Goal: Ask a question

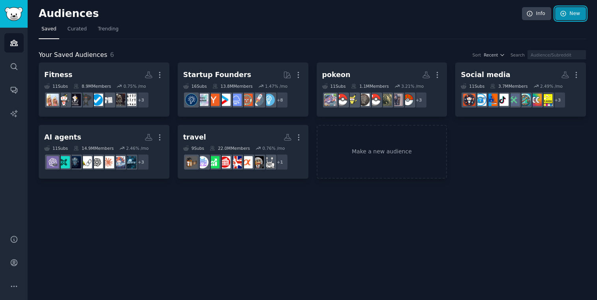
click at [565, 19] on link "New" at bounding box center [571, 13] width 31 height 13
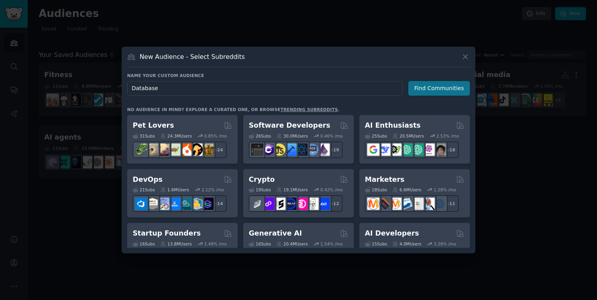
type input "Database"
click at [415, 91] on button "Find Communities" at bounding box center [440, 88] width 62 height 15
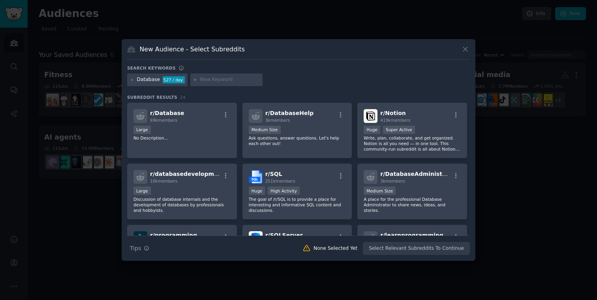
click at [202, 81] on input "text" at bounding box center [230, 79] width 60 height 7
click at [198, 81] on div at bounding box center [226, 79] width 73 height 13
click at [221, 81] on input "text" at bounding box center [230, 79] width 60 height 7
click at [209, 81] on input "text" at bounding box center [230, 79] width 60 height 7
type input "e"
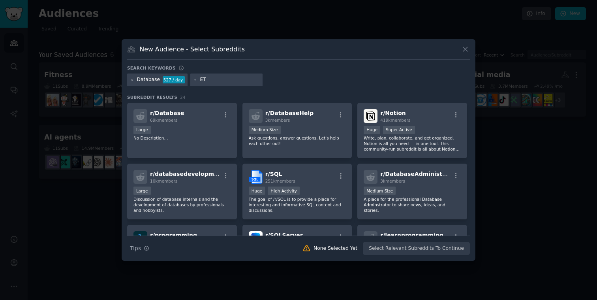
type input "ETL"
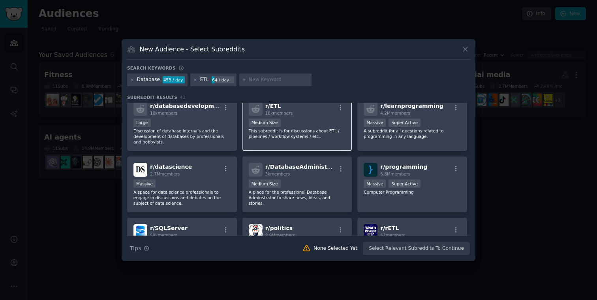
scroll to position [131, 0]
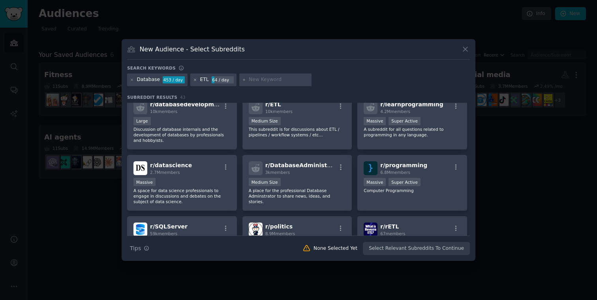
click at [194, 80] on icon at bounding box center [195, 80] width 4 height 4
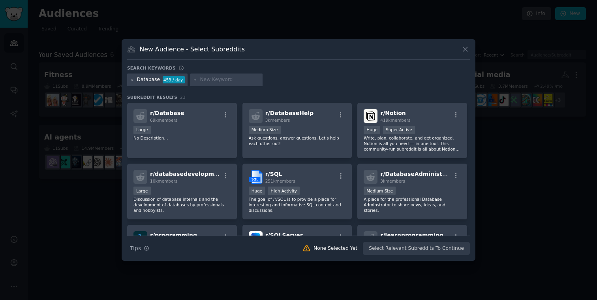
click at [206, 80] on input "text" at bounding box center [230, 79] width 60 height 7
type input "Migration"
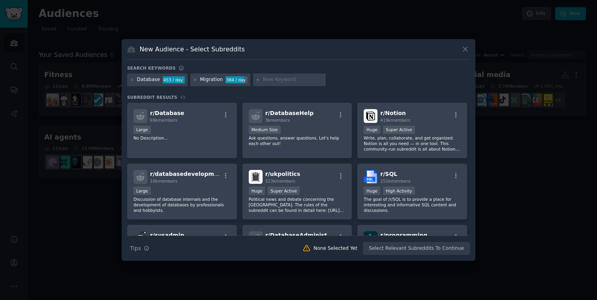
click at [286, 76] on input "text" at bounding box center [293, 79] width 60 height 7
type input "c"
type input "csv"
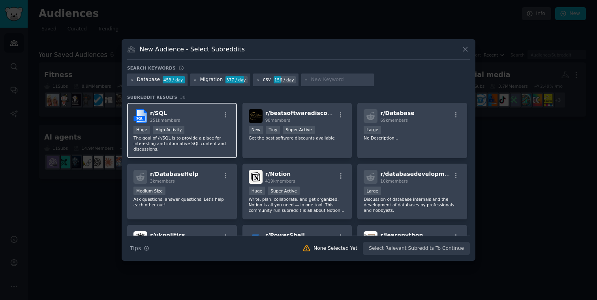
click at [204, 118] on div "r/ SQL 251k members" at bounding box center [182, 116] width 97 height 14
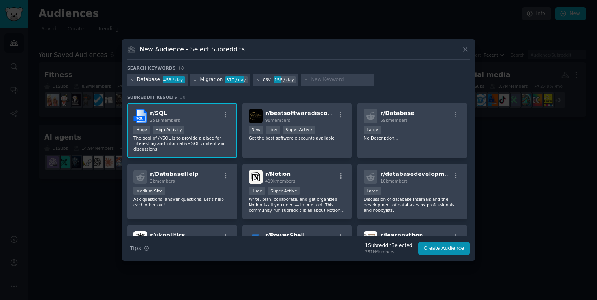
click at [215, 121] on div "r/ SQL 251k members" at bounding box center [182, 116] width 97 height 14
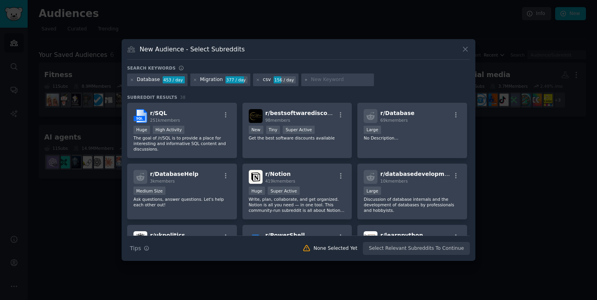
click at [317, 80] on input "text" at bounding box center [341, 79] width 60 height 7
type input "integration"
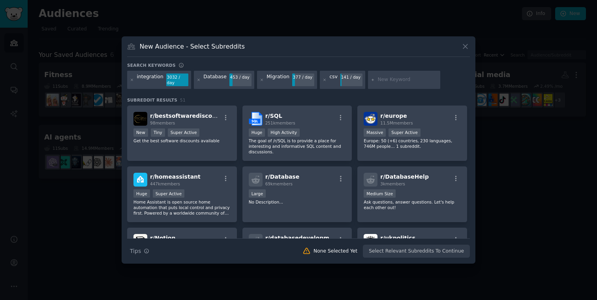
click at [444, 83] on div "integration 3032 / day Database 453 / day Migration 377 / day csv 141 / day" at bounding box center [298, 81] width 343 height 21
click at [311, 252] on icon at bounding box center [307, 251] width 8 height 8
click at [343, 142] on p "The goal of /r/SQL is to provide a place for interesting and informative SQL co…" at bounding box center [297, 146] width 97 height 17
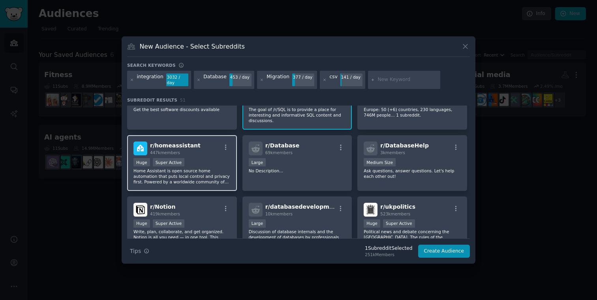
scroll to position [36, 0]
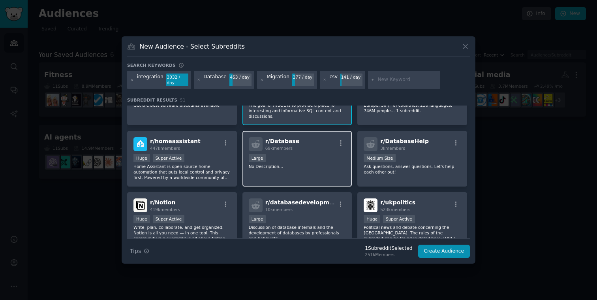
click at [313, 172] on div "r/ Database 69k members 10,000 - 100,000 members Large No Description..." at bounding box center [298, 159] width 110 height 56
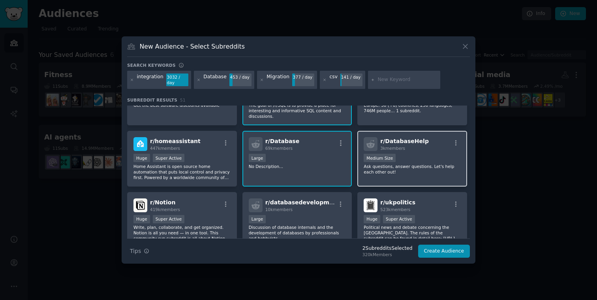
click at [388, 168] on p "Ask questions, answer questions. Let's help each other out!" at bounding box center [412, 169] width 97 height 11
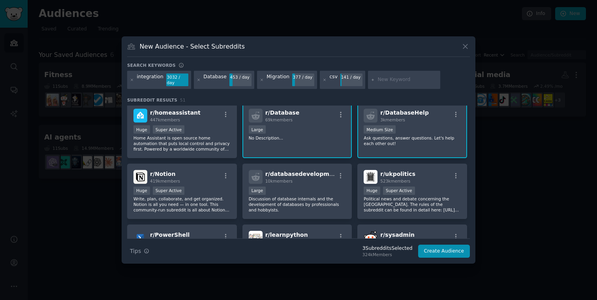
scroll to position [73, 0]
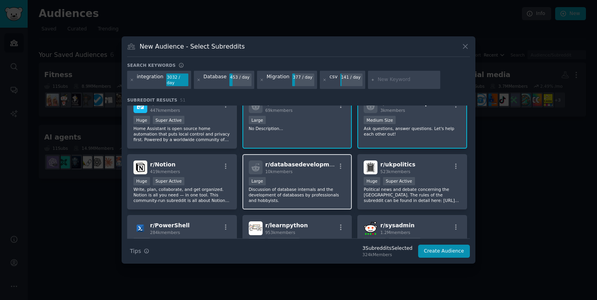
click at [295, 198] on p "Discussion of database internals and the development of databases by profession…" at bounding box center [297, 195] width 97 height 17
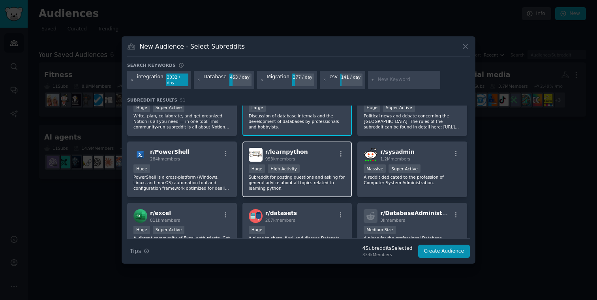
click at [333, 192] on div "r/ learnpython 953k members Huge High Activity Subreddit for posting questions …" at bounding box center [298, 169] width 110 height 56
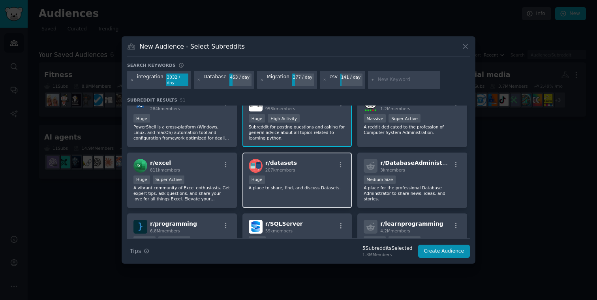
scroll to position [198, 0]
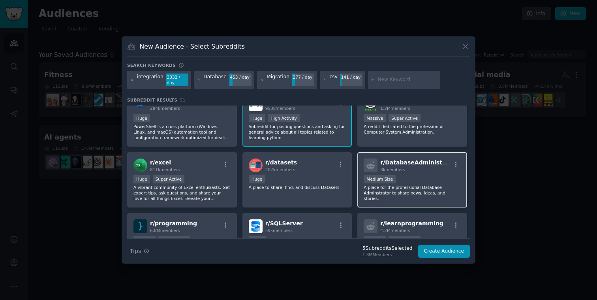
click at [401, 197] on div "r/ DatabaseAdministators 3k members Medium Size A place for the professional Da…" at bounding box center [413, 180] width 110 height 56
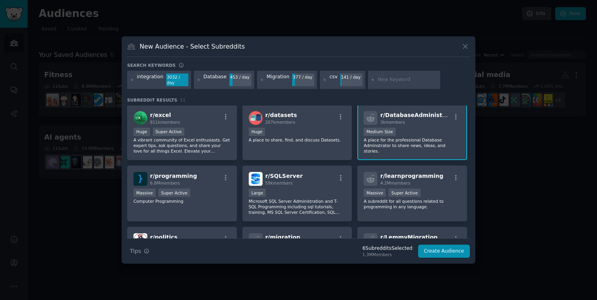
scroll to position [249, 0]
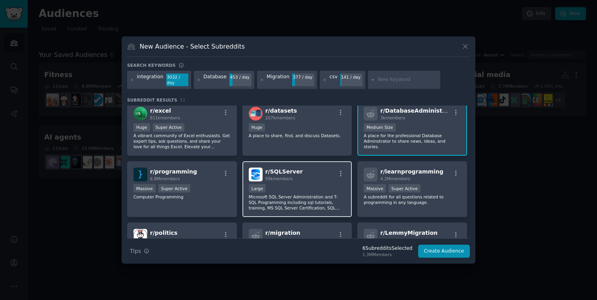
click at [281, 202] on p "Microsoft SQL Server Administration and T-SQL Programming including sql tutoria…" at bounding box center [297, 202] width 97 height 17
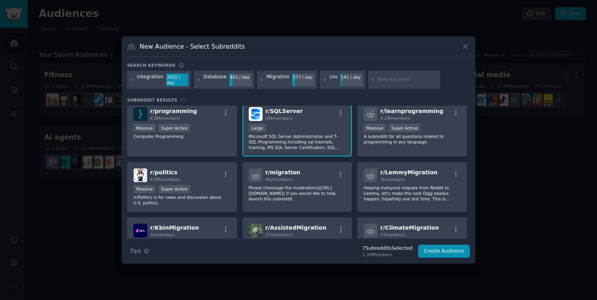
scroll to position [312, 0]
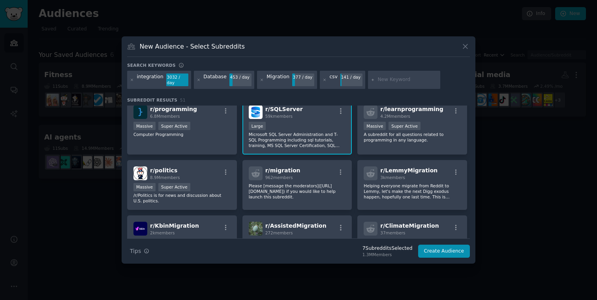
click at [318, 202] on div "r/ migration 962 members Please [message the moderators]([URL][DOMAIN_NAME]) if…" at bounding box center [298, 185] width 110 height 50
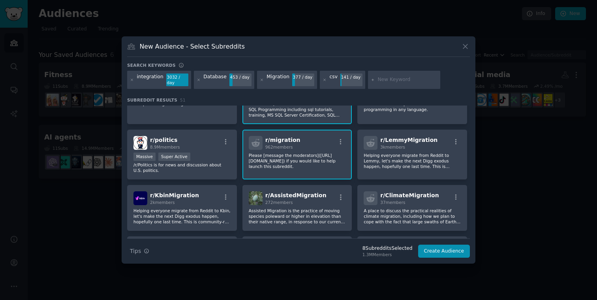
scroll to position [350, 0]
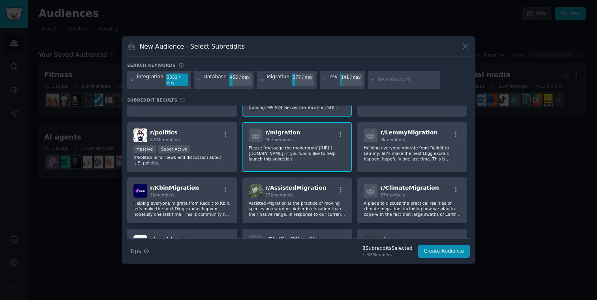
click at [332, 154] on p "Please [message the moderators]([URL][DOMAIN_NAME]) if you would like to help l…" at bounding box center [297, 153] width 97 height 17
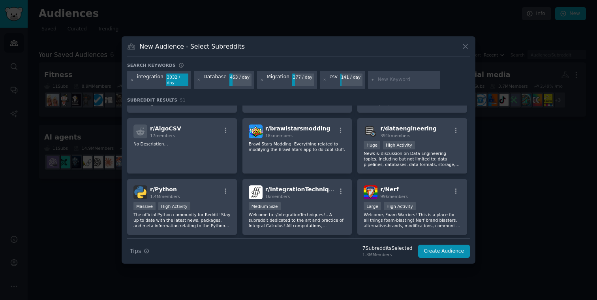
scroll to position [516, 0]
click at [373, 165] on p "News & discussion on Data Engineering topics, including but not limited to: dat…" at bounding box center [412, 159] width 97 height 17
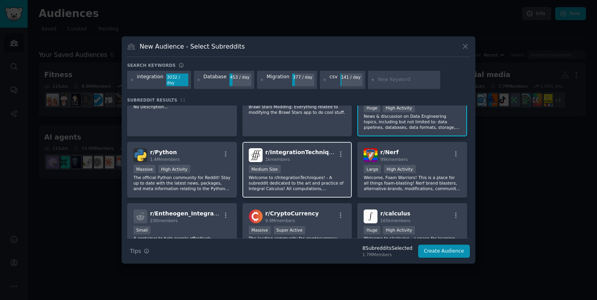
scroll to position [556, 0]
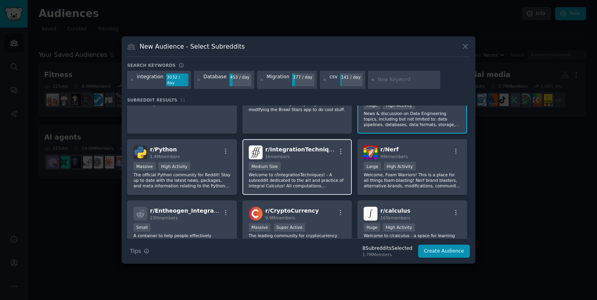
click at [328, 183] on p "Welcome to r/IntegrationTechniques! - A subreddit dedicated to the art and prac…" at bounding box center [297, 180] width 97 height 17
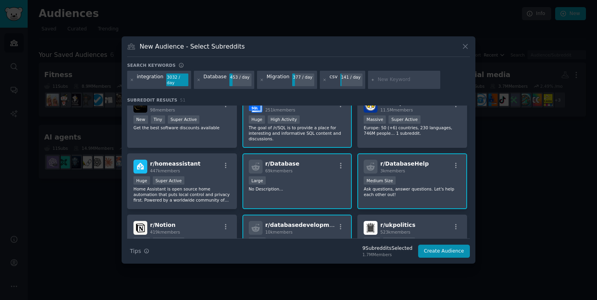
scroll to position [0, 0]
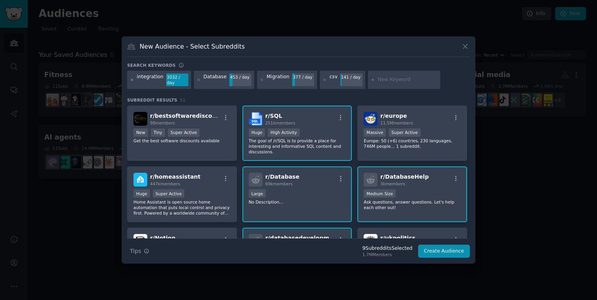
click at [130, 81] on icon at bounding box center [132, 80] width 4 height 4
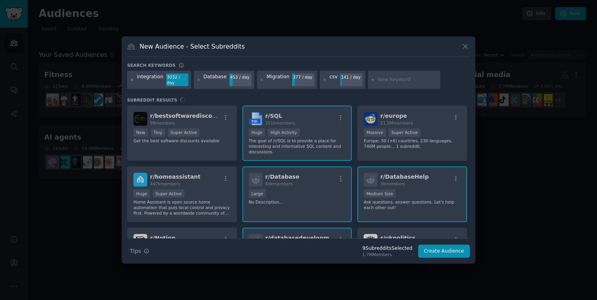
click at [132, 80] on icon at bounding box center [132, 80] width 4 height 4
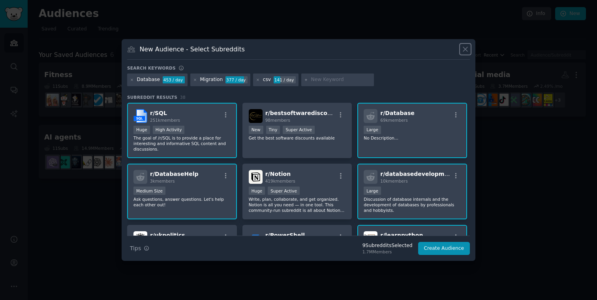
click at [467, 47] on icon at bounding box center [466, 49] width 8 height 8
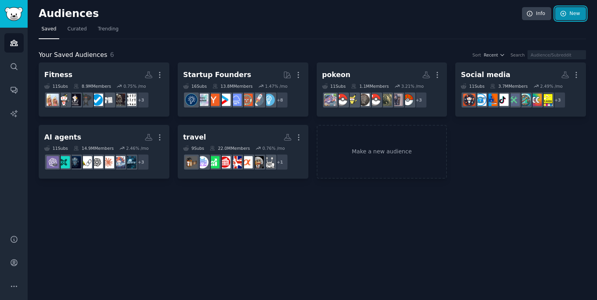
click at [568, 13] on link "New" at bounding box center [571, 13] width 31 height 13
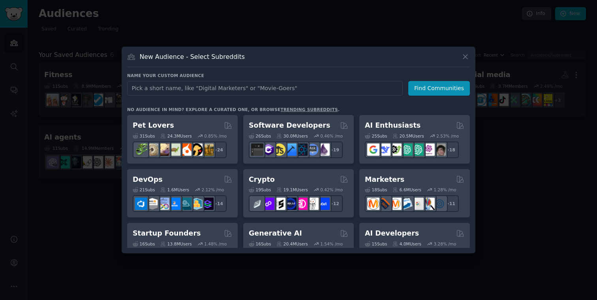
type input "La gente tiene problemas para migrar datos entre tablas porque los sistemas no …"
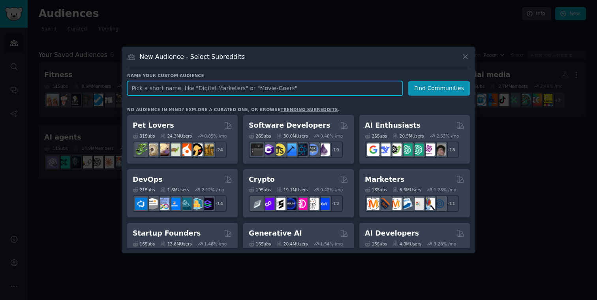
click at [175, 89] on input "text" at bounding box center [265, 88] width 276 height 15
paste input "database migration"
type input "database migration"
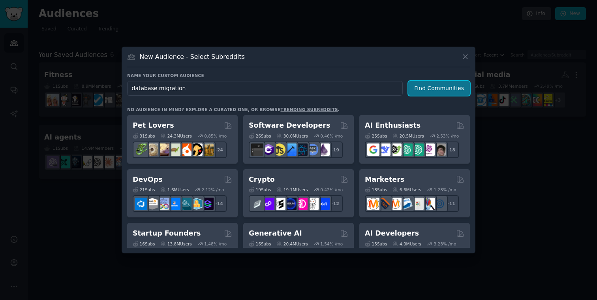
click at [441, 89] on button "Find Communities" at bounding box center [440, 88] width 62 height 15
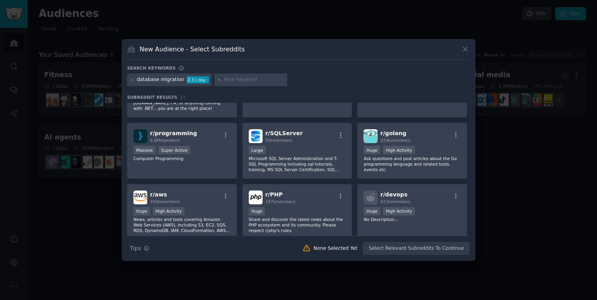
scroll to position [48, 0]
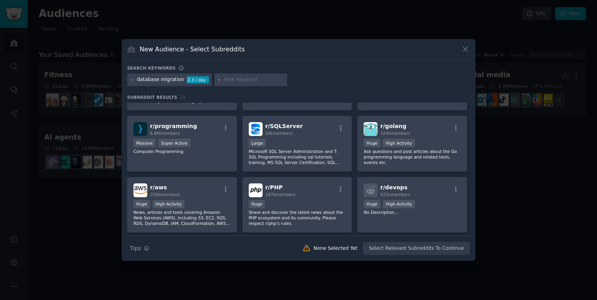
click at [129, 80] on div "database migration 2.3 / day" at bounding box center [169, 79] width 85 height 13
click at [130, 79] on icon at bounding box center [132, 80] width 4 height 4
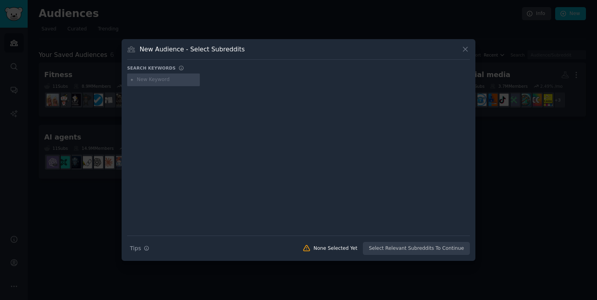
click at [153, 80] on input "text" at bounding box center [167, 79] width 60 height 7
type input "SQL"
type input "S"
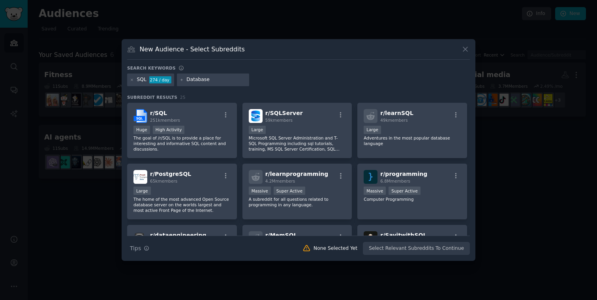
type input "Database"
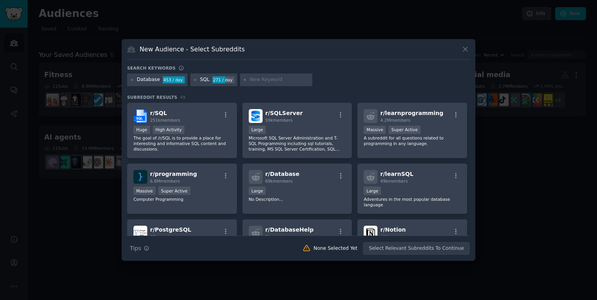
click at [264, 79] on input "text" at bounding box center [280, 79] width 60 height 7
paste input "datasets"
type input "datasets"
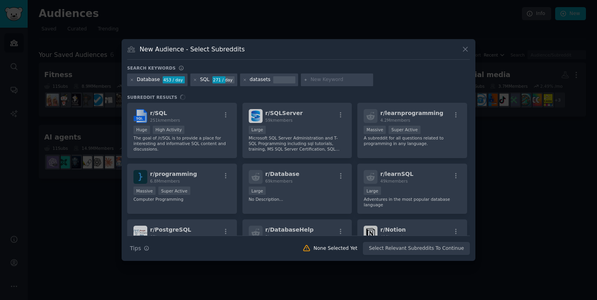
click at [329, 84] on div at bounding box center [337, 79] width 73 height 13
click at [329, 82] on input "text" at bounding box center [341, 79] width 60 height 7
paste input "CSV"
type input "CSV"
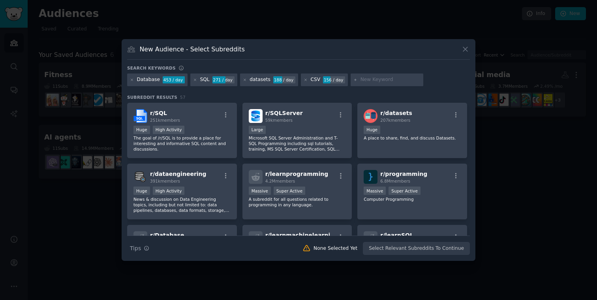
click at [372, 80] on input "text" at bounding box center [391, 79] width 60 height 7
paste input "ETL"
type input "ETL"
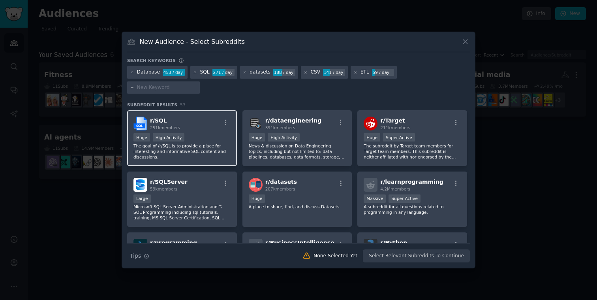
click at [209, 143] on p "The goal of /r/SQL is to provide a place for interesting and informative SQL co…" at bounding box center [182, 151] width 97 height 17
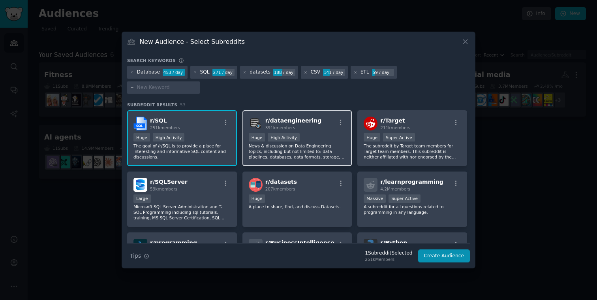
click at [296, 143] on p "News & discussion on Data Engineering topics, including but not limited to: dat…" at bounding box center [297, 151] width 97 height 17
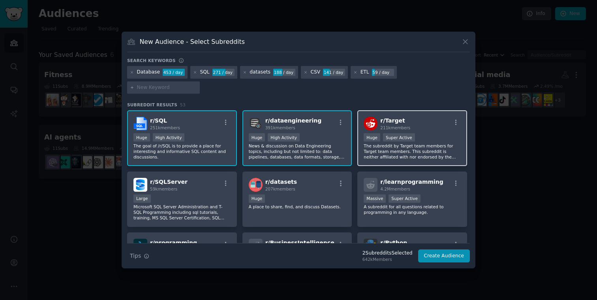
click at [365, 145] on p "The subreddit by Target team members for Target team members. This subreddit is…" at bounding box center [412, 151] width 97 height 17
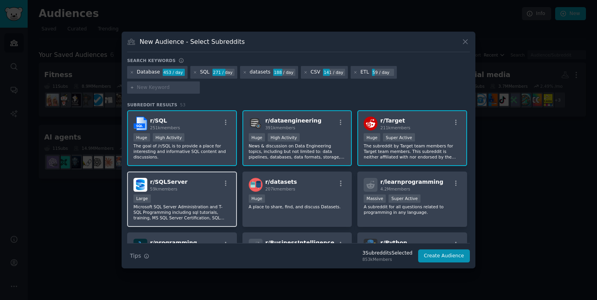
click at [182, 204] on p "Microsoft SQL Server Administration and T-SQL Programming including sql tutoria…" at bounding box center [182, 212] width 97 height 17
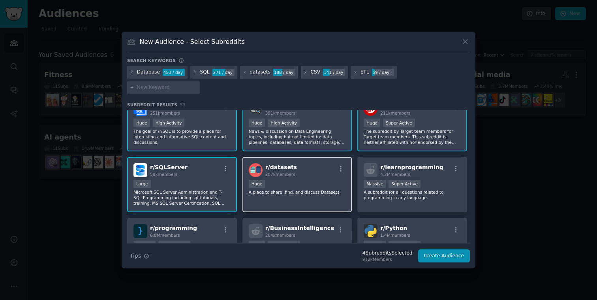
scroll to position [16, 0]
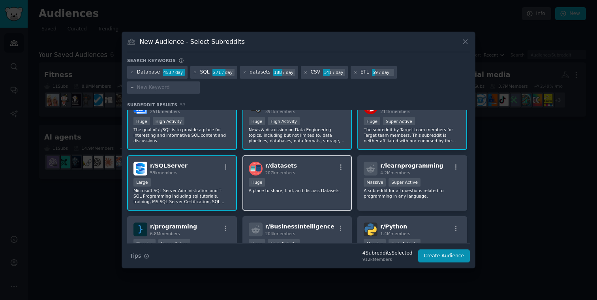
click at [305, 190] on div "r/ datasets 207k members Huge A place to share, find, and discuss Datasets." at bounding box center [298, 183] width 110 height 56
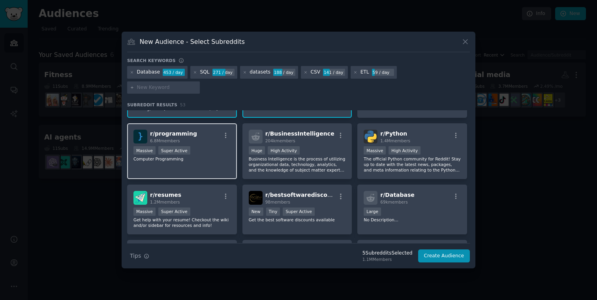
scroll to position [109, 0]
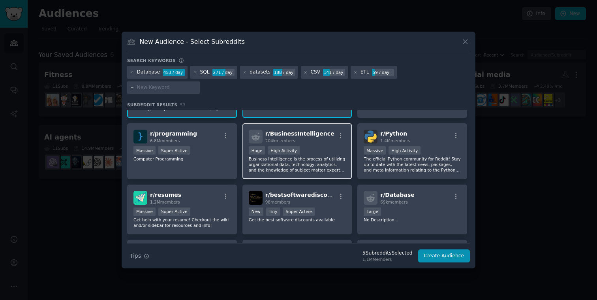
click at [285, 159] on p "Business Intelligence is the process of utilizing organizational data, technolo…" at bounding box center [297, 164] width 97 height 17
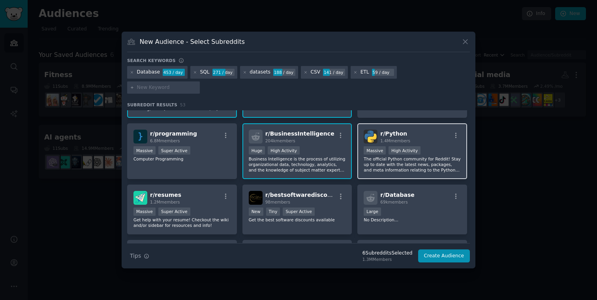
click at [386, 157] on p "The official Python community for Reddit! Stay up to date with the latest news,…" at bounding box center [412, 164] width 97 height 17
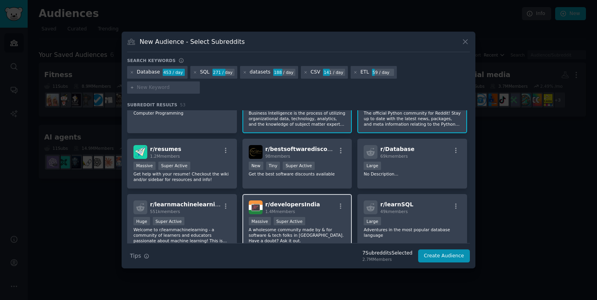
scroll to position [162, 0]
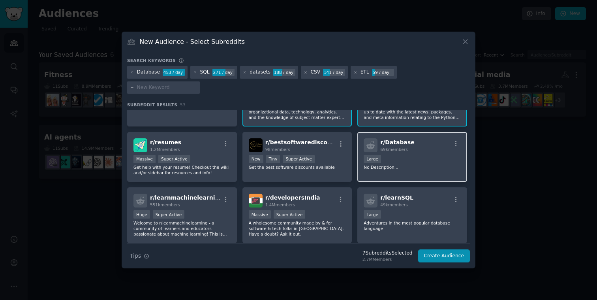
click at [414, 164] on p "No Description..." at bounding box center [412, 167] width 97 height 6
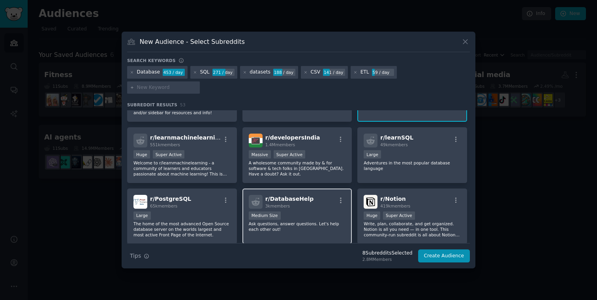
scroll to position [225, 0]
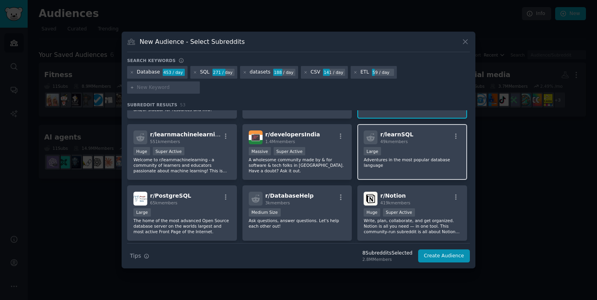
click at [385, 167] on div "r/ learnSQL 49k members Large Adventures in the most popular database language" at bounding box center [413, 152] width 110 height 56
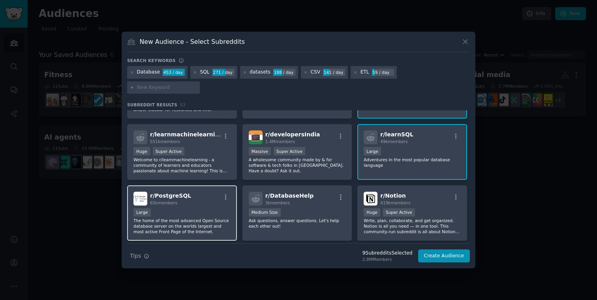
click at [220, 208] on div "Large" at bounding box center [182, 213] width 97 height 10
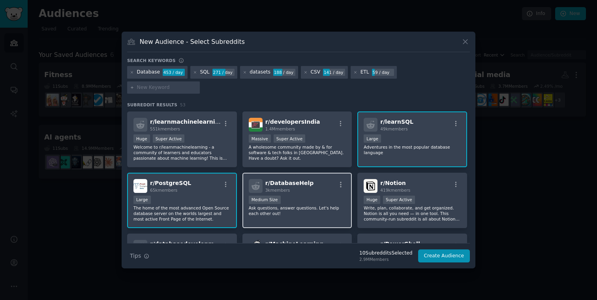
click at [303, 208] on p "Ask questions, answer questions. Let's help each other out!" at bounding box center [297, 210] width 97 height 11
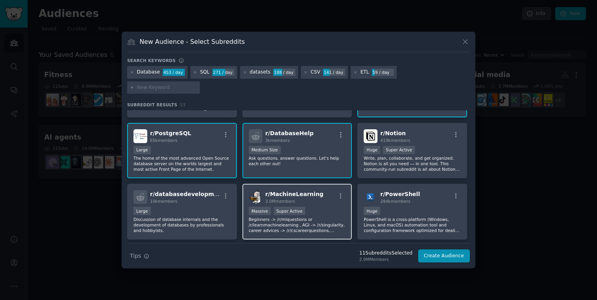
scroll to position [301, 0]
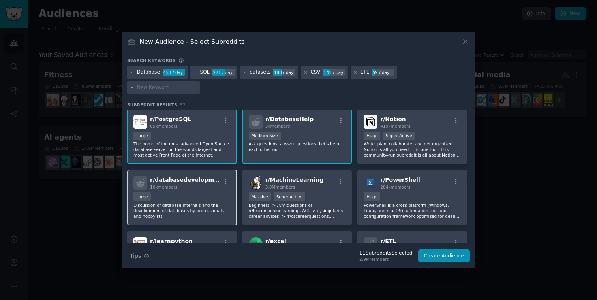
click at [218, 203] on p "Discussion of database internals and the development of databases by profession…" at bounding box center [182, 210] width 97 height 17
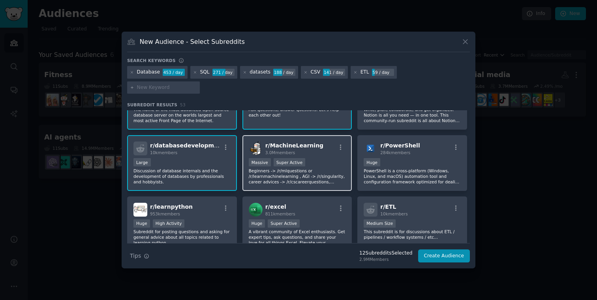
scroll to position [367, 0]
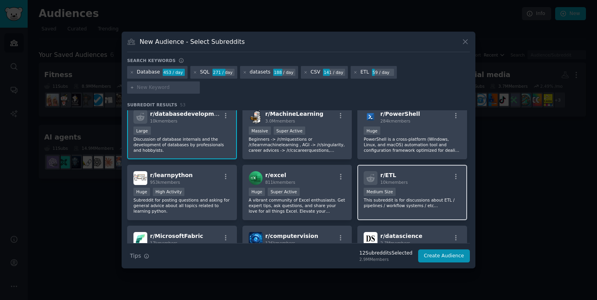
click at [379, 197] on p "This subreddit is for discussions about ETL / pipelines / workflow systems / et…" at bounding box center [412, 202] width 97 height 11
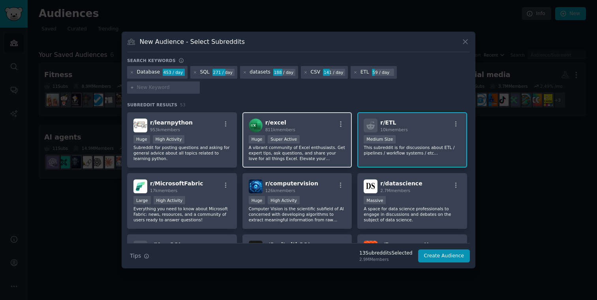
scroll to position [428, 0]
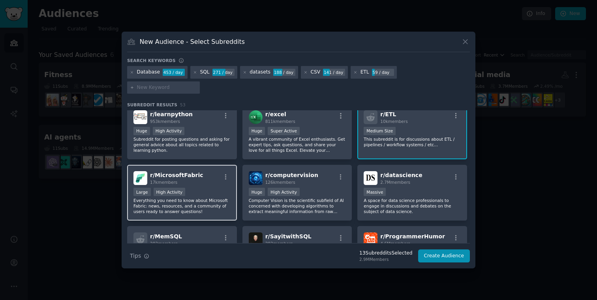
click at [211, 171] on div "r/ MicrosoftFabric 17k members" at bounding box center [182, 178] width 97 height 14
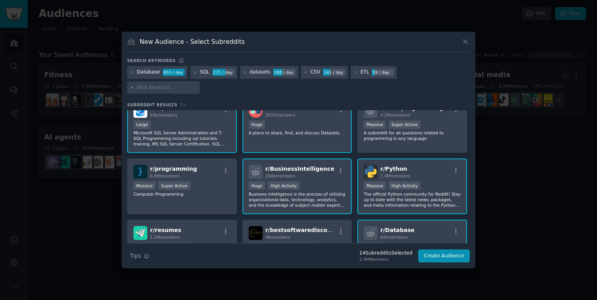
scroll to position [0, 0]
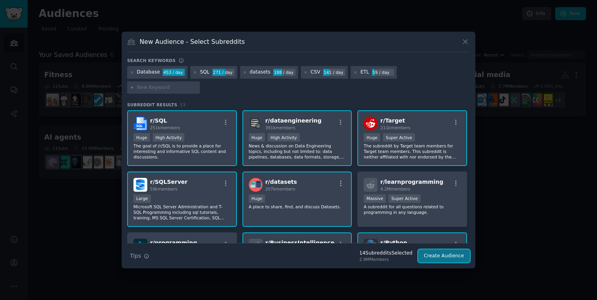
click at [449, 249] on button "Create Audience" at bounding box center [444, 255] width 52 height 13
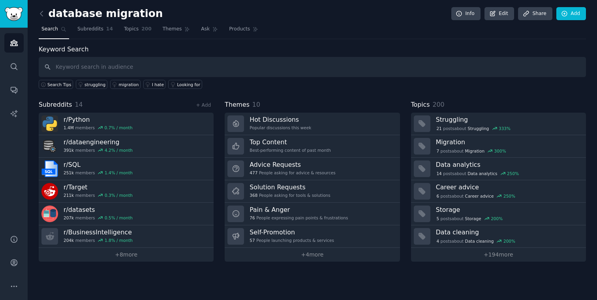
click at [113, 9] on h2 "database migration" at bounding box center [101, 14] width 124 height 13
click at [92, 66] on input "text" at bounding box center [313, 67] width 548 height 20
click at [109, 17] on h2 "database migration" at bounding box center [101, 14] width 124 height 13
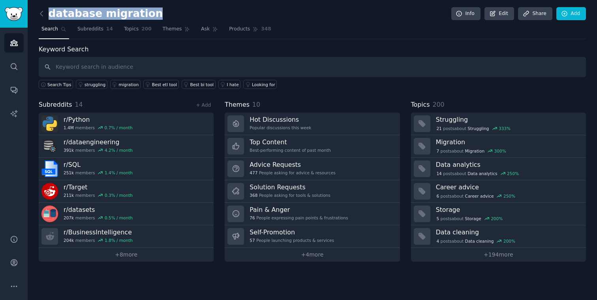
click at [110, 17] on h2 "database migration" at bounding box center [101, 14] width 124 height 13
click at [202, 30] on span "Ask" at bounding box center [205, 29] width 9 height 7
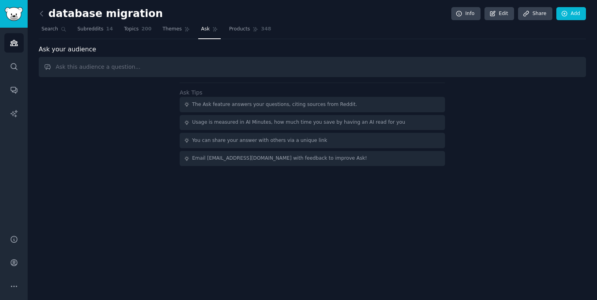
click at [155, 75] on input "text" at bounding box center [313, 67] width 548 height 20
click at [154, 73] on input "text" at bounding box center [313, 67] width 548 height 20
type input "c"
paste input "data migration"
type input "data migration"
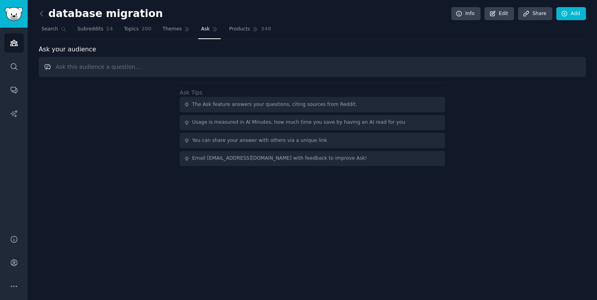
paste input "data migration"
type input "data migration"
click at [177, 66] on input "text" at bounding box center [313, 67] width 548 height 20
click at [105, 65] on input "csv iusses" at bounding box center [313, 67] width 548 height 20
click at [92, 66] on input "csv issues" at bounding box center [313, 67] width 548 height 20
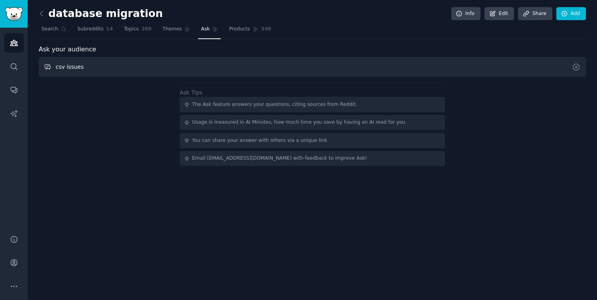
click at [92, 66] on input "csv issues" at bounding box center [313, 67] width 548 height 20
paste input "CSV import"
type input "CSV import issues"
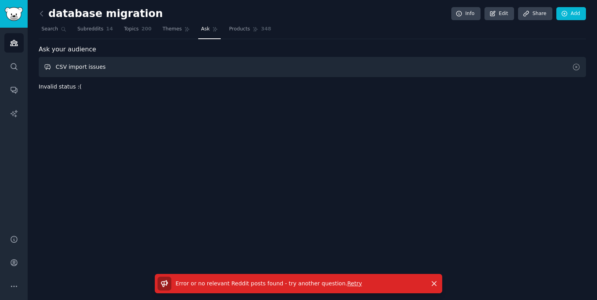
click at [109, 66] on input "CSV import issues" at bounding box center [313, 67] width 548 height 20
click at [139, 26] on link "Topics 200" at bounding box center [137, 31] width 33 height 16
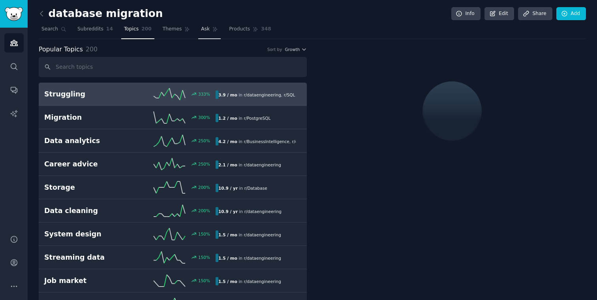
click at [203, 32] on span "Ask" at bounding box center [205, 29] width 9 height 7
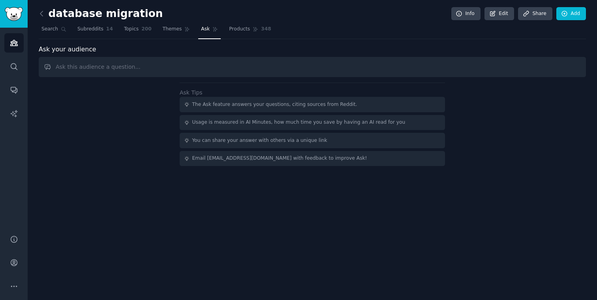
click at [161, 60] on input "text" at bounding box center [313, 67] width 548 height 20
type input "migration"
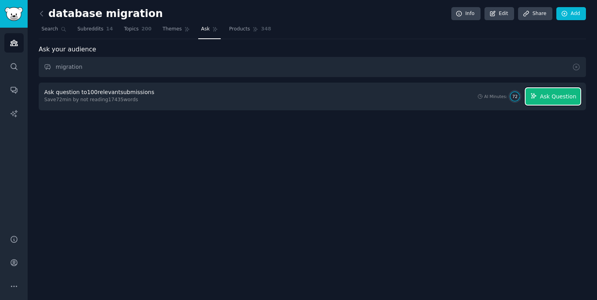
click at [545, 91] on button "Ask Question" at bounding box center [553, 96] width 55 height 17
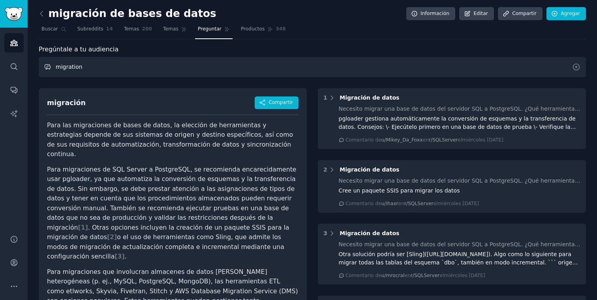
click at [298, 62] on input "migration" at bounding box center [313, 67] width 548 height 20
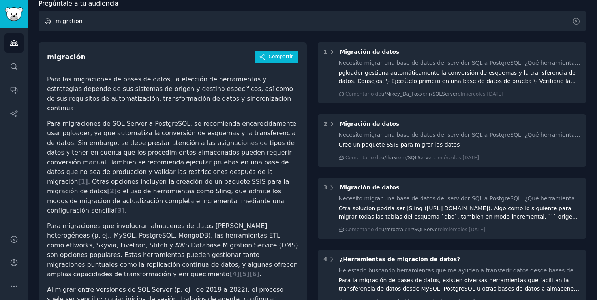
scroll to position [50, 0]
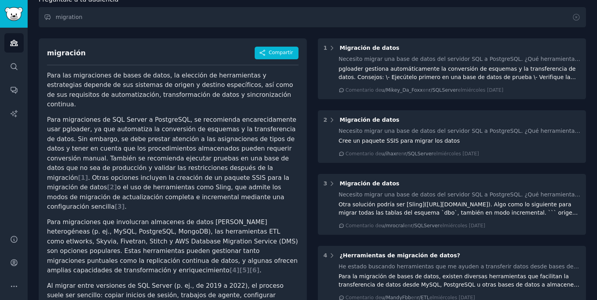
click at [62, 119] on font "Para migraciones de SQL Server a PostgreSQL, se recomienda encarecidamente usar…" at bounding box center [172, 149] width 250 height 66
copy font "pgloader"
click at [266, 130] on font "Para migraciones de SQL Server a PostgreSQL, se recomienda encarecidamente usar…" at bounding box center [172, 149] width 250 height 66
drag, startPoint x: 180, startPoint y: 158, endPoint x: 192, endPoint y: 158, distance: 11.9
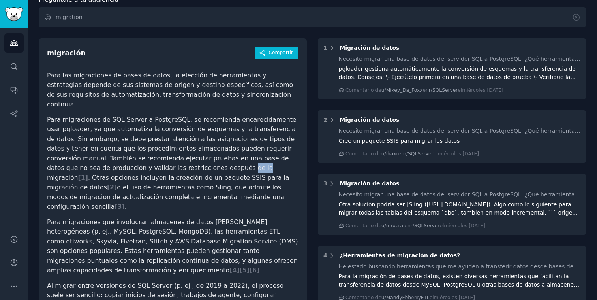
click at [192, 158] on font "Para migraciones de SQL Server a PostgreSQL, se recomienda encarecidamente usar…" at bounding box center [172, 149] width 250 height 66
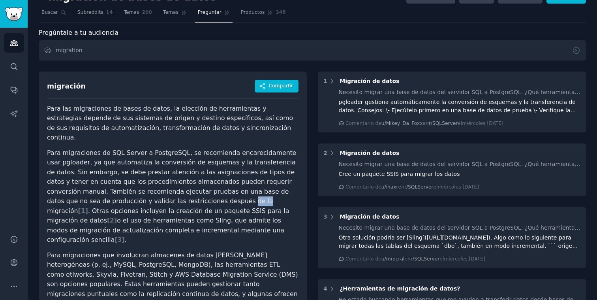
scroll to position [0, 0]
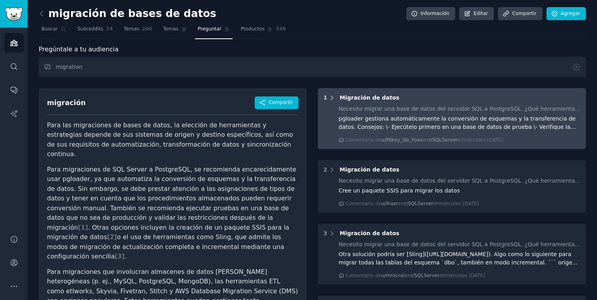
click at [331, 96] on icon at bounding box center [332, 97] width 7 height 7
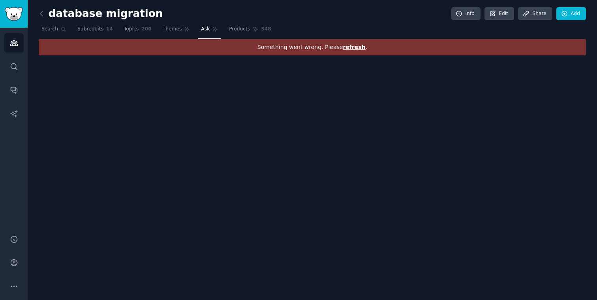
click at [375, 75] on div "database migration Info Edit Share Add Search Subreddits 14 Topics 200 Themes A…" at bounding box center [313, 150] width 570 height 300
click at [350, 44] on span "refresh" at bounding box center [354, 47] width 23 height 6
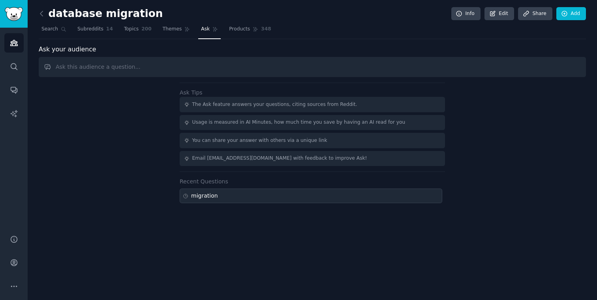
click at [273, 192] on div "migration" at bounding box center [311, 195] width 263 height 15
type input "migration"
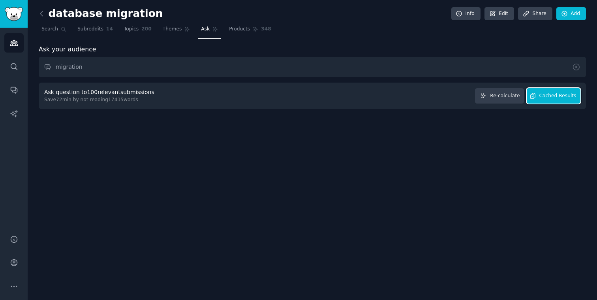
click at [565, 99] on button "Cached Results" at bounding box center [554, 95] width 54 height 15
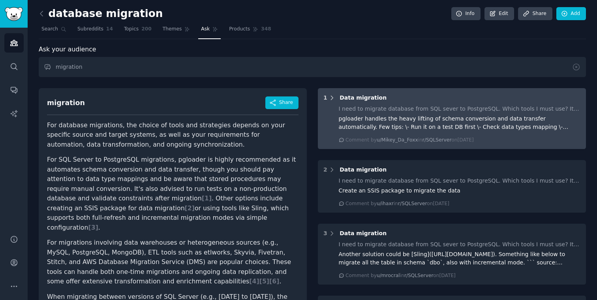
click at [332, 97] on icon at bounding box center [332, 97] width 7 height 7
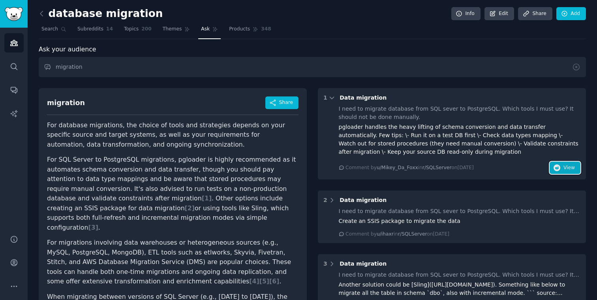
click at [569, 167] on span "View" at bounding box center [569, 167] width 11 height 7
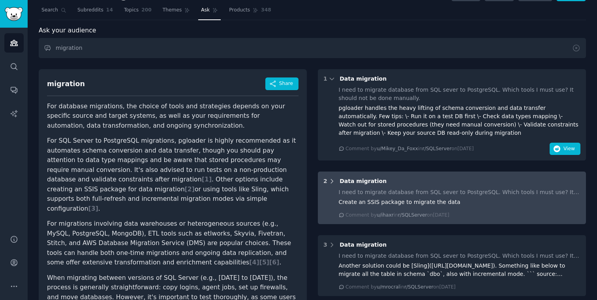
click at [329, 183] on icon at bounding box center [332, 181] width 7 height 7
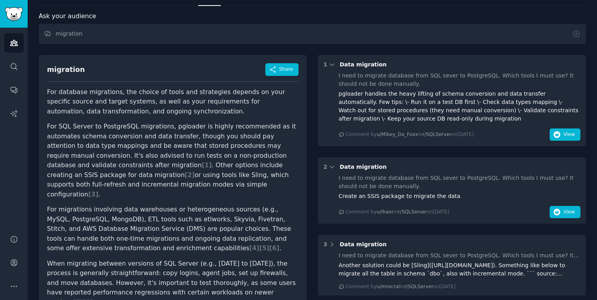
scroll to position [49, 0]
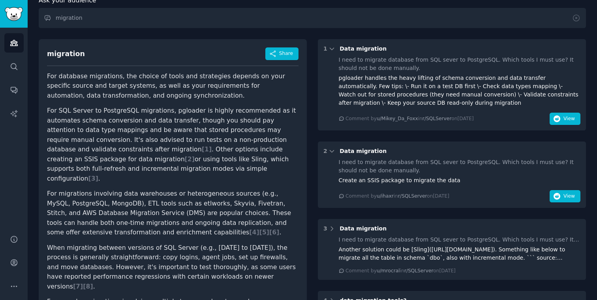
click at [546, 194] on div "Comment by u/ihaxr in r/SQLServer on Wed 29/1/2025 View" at bounding box center [460, 196] width 242 height 13
click at [548, 194] on div "Comment by u/ihaxr in r/SQLServer on Wed 29/1/2025 View" at bounding box center [460, 196] width 242 height 13
click at [550, 194] on button "View" at bounding box center [565, 196] width 31 height 13
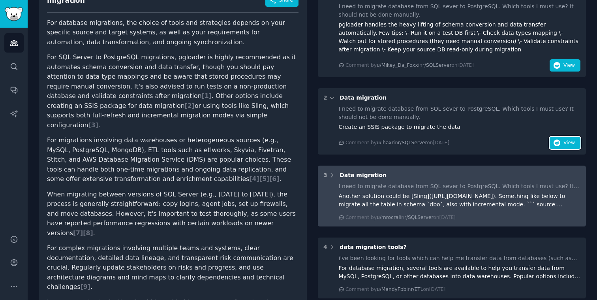
scroll to position [108, 0]
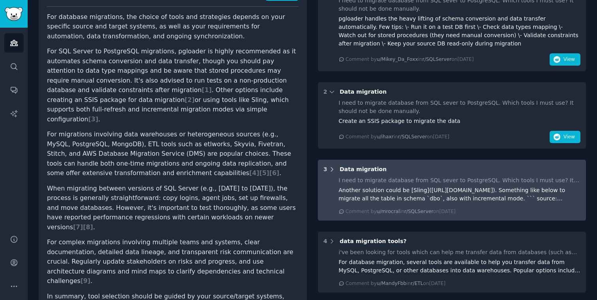
click at [332, 170] on icon at bounding box center [332, 169] width 7 height 7
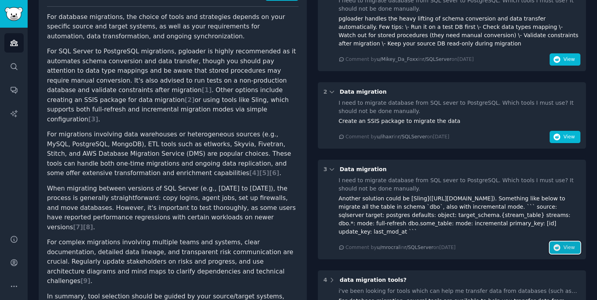
click at [577, 243] on button "View" at bounding box center [565, 247] width 31 height 13
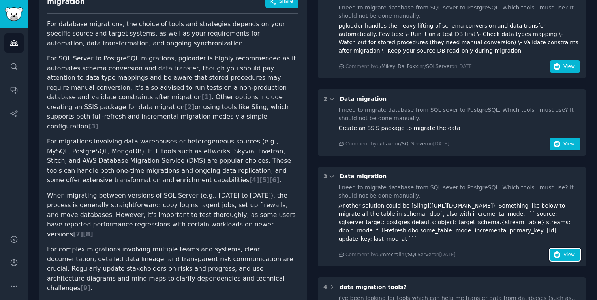
scroll to position [114, 0]
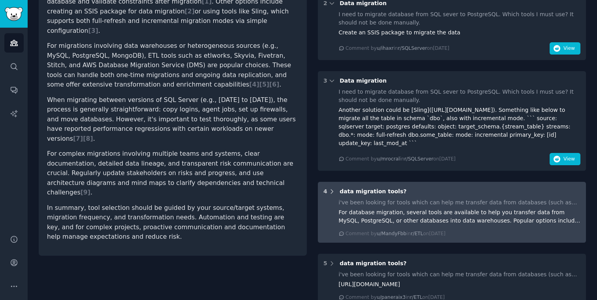
click at [333, 188] on icon at bounding box center [332, 191] width 7 height 7
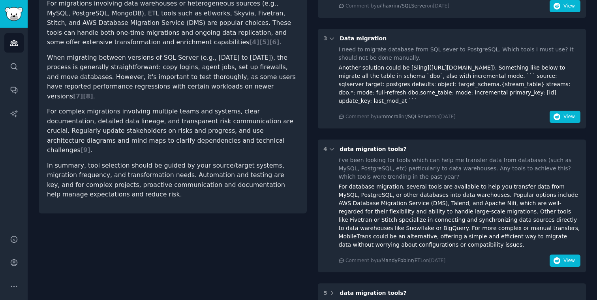
scroll to position [268, 0]
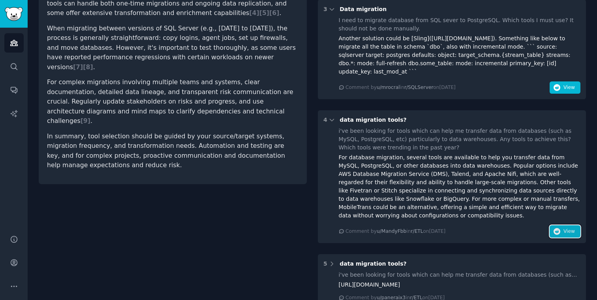
click at [570, 228] on span "View" at bounding box center [569, 231] width 11 height 7
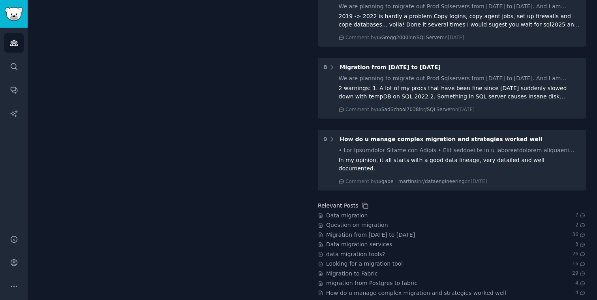
scroll to position [673, 0]
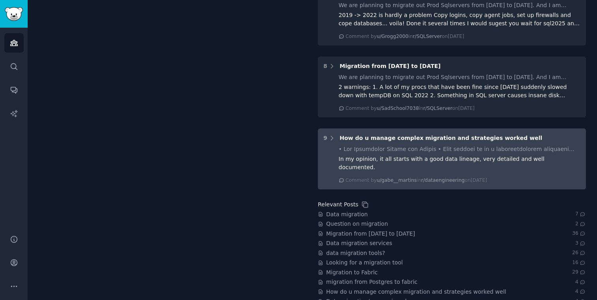
click at [345, 155] on div "In my opinion, it all starts with a good data lineage, very detailed and well d…" at bounding box center [460, 163] width 242 height 17
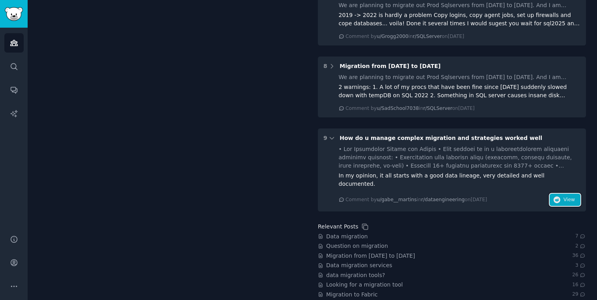
click at [552, 194] on button "View" at bounding box center [565, 200] width 31 height 13
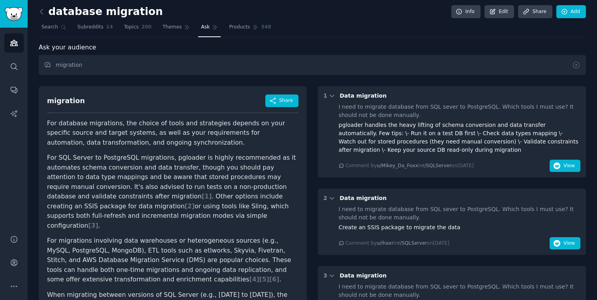
scroll to position [0, 0]
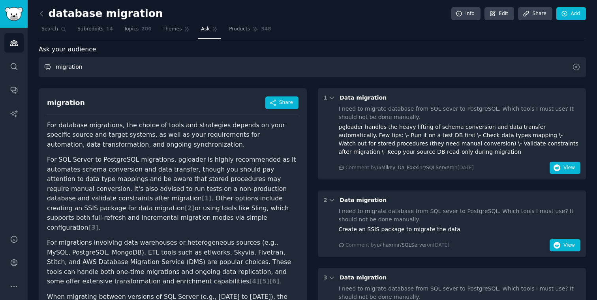
drag, startPoint x: 128, startPoint y: 72, endPoint x: 25, endPoint y: 71, distance: 103.1
click at [25, 71] on div "Audiences Search Conversations AI Reports Help Account More database migration …" at bounding box center [298, 150] width 597 height 300
click at [128, 73] on input "text" at bounding box center [313, 67] width 548 height 20
paste input "How to migrate a table from one database to another?"
type input "How to migrate a table from one database to another?"
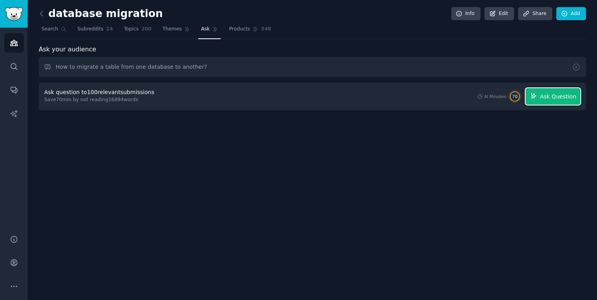
click at [571, 98] on span "Ask Question" at bounding box center [558, 96] width 36 height 8
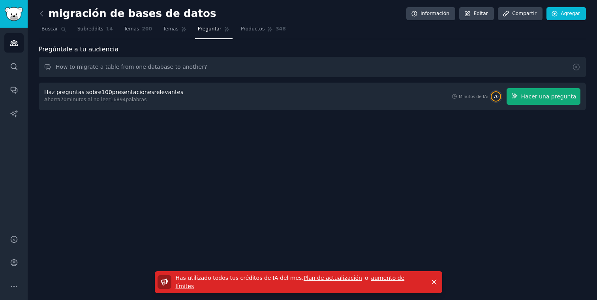
click at [480, 154] on div "migración de bases de datos Información Editar Compartir Agregar Buscar Subredd…" at bounding box center [313, 150] width 570 height 300
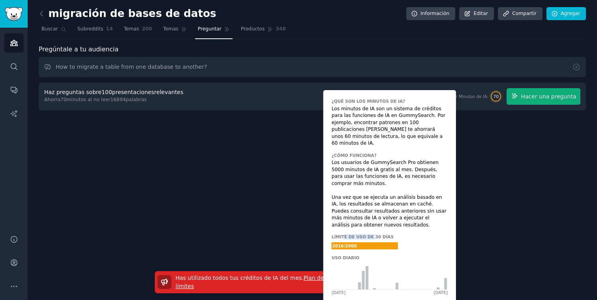
drag, startPoint x: 344, startPoint y: 230, endPoint x: 371, endPoint y: 230, distance: 27.3
click at [371, 234] on font "Límite de uso de 30 días" at bounding box center [363, 236] width 62 height 5
click at [380, 234] on font "Límite de uso de 30 días" at bounding box center [363, 236] width 62 height 5
click at [371, 234] on font "Límite de uso de 30 días" at bounding box center [363, 236] width 62 height 5
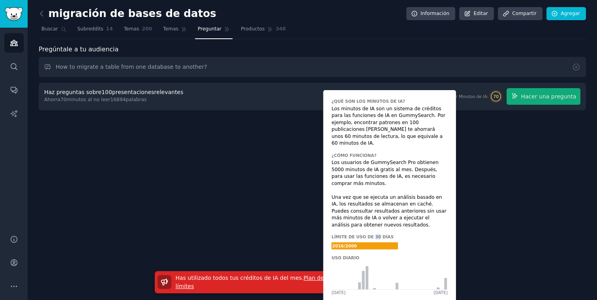
click at [371, 234] on font "Límite de uso de 30 días" at bounding box center [363, 236] width 62 height 5
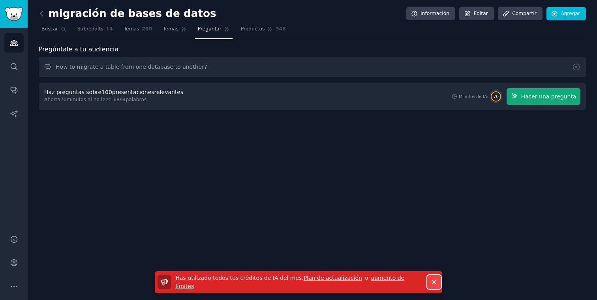
click at [434, 288] on button "Despedir" at bounding box center [435, 282] width 14 height 14
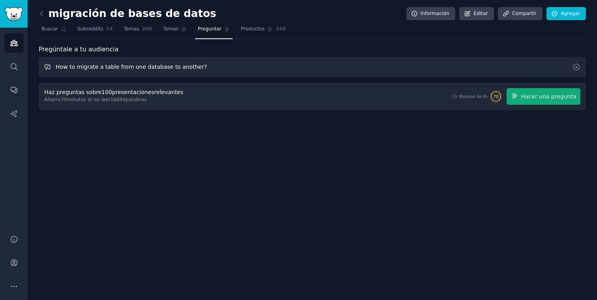
drag, startPoint x: 56, startPoint y: 66, endPoint x: 207, endPoint y: 68, distance: 151.4
click at [207, 68] on input "How to migrate a table from one database to another?" at bounding box center [313, 67] width 548 height 20
